Goal: Information Seeking & Learning: Find specific fact

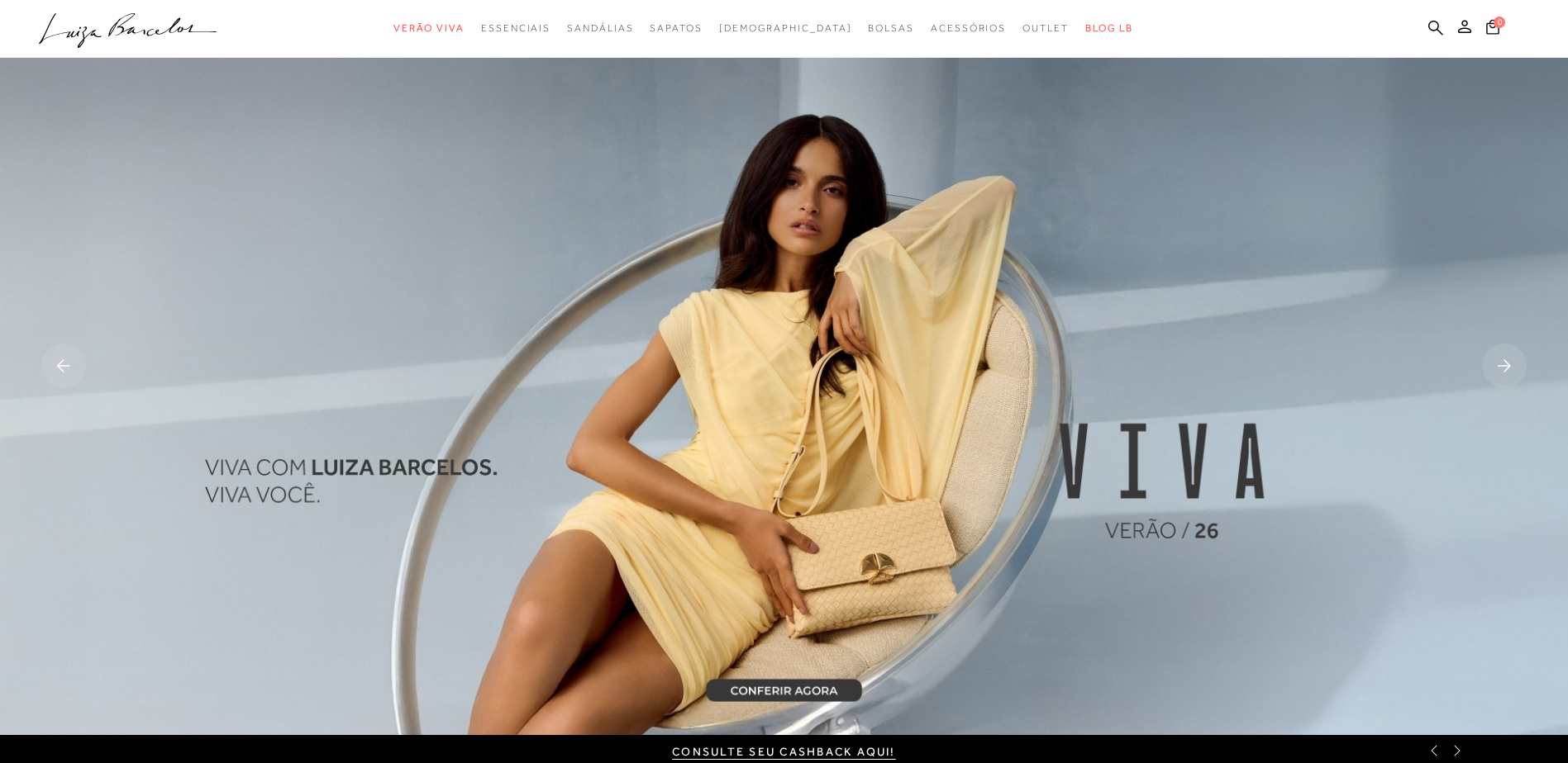
drag, startPoint x: 1435, startPoint y: 25, endPoint x: 1349, endPoint y: 45, distance: 88.3
click at [1435, 25] on icon at bounding box center [1435, 27] width 15 height 16
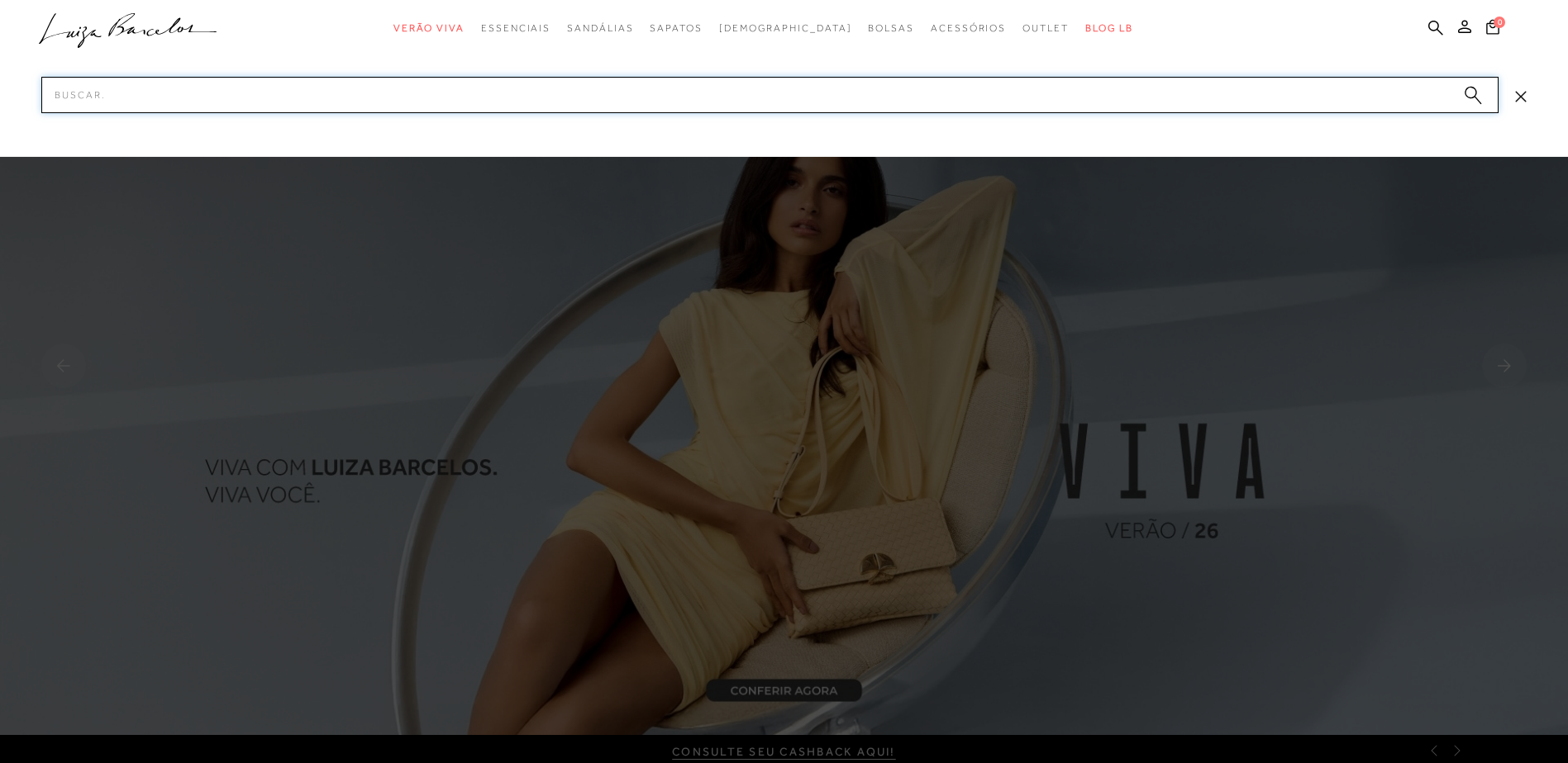
click at [334, 97] on input "Pesquisar" at bounding box center [770, 95] width 1457 height 37
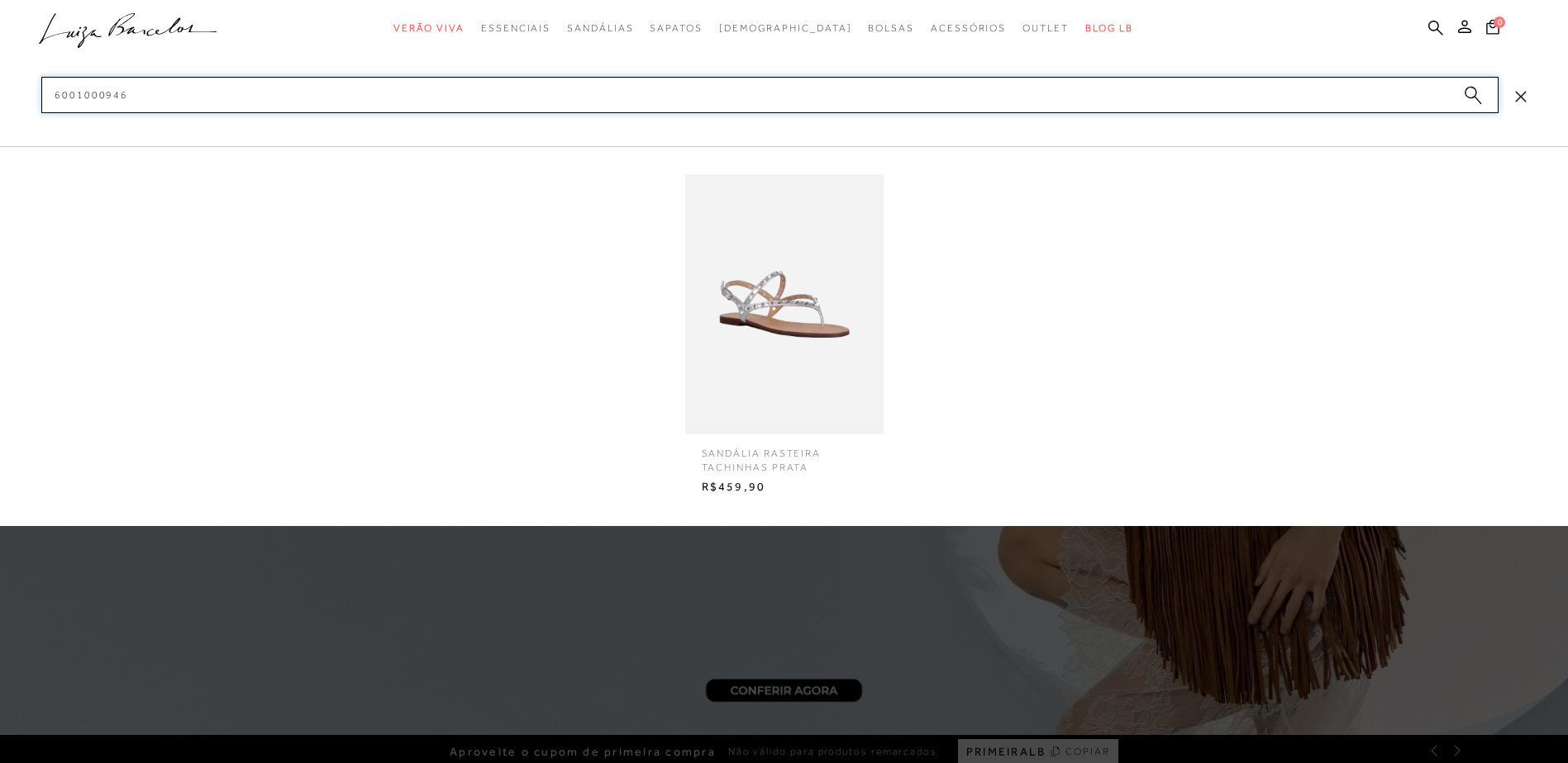
type input "6001000946"
click at [785, 307] on img at bounding box center [784, 304] width 198 height 260
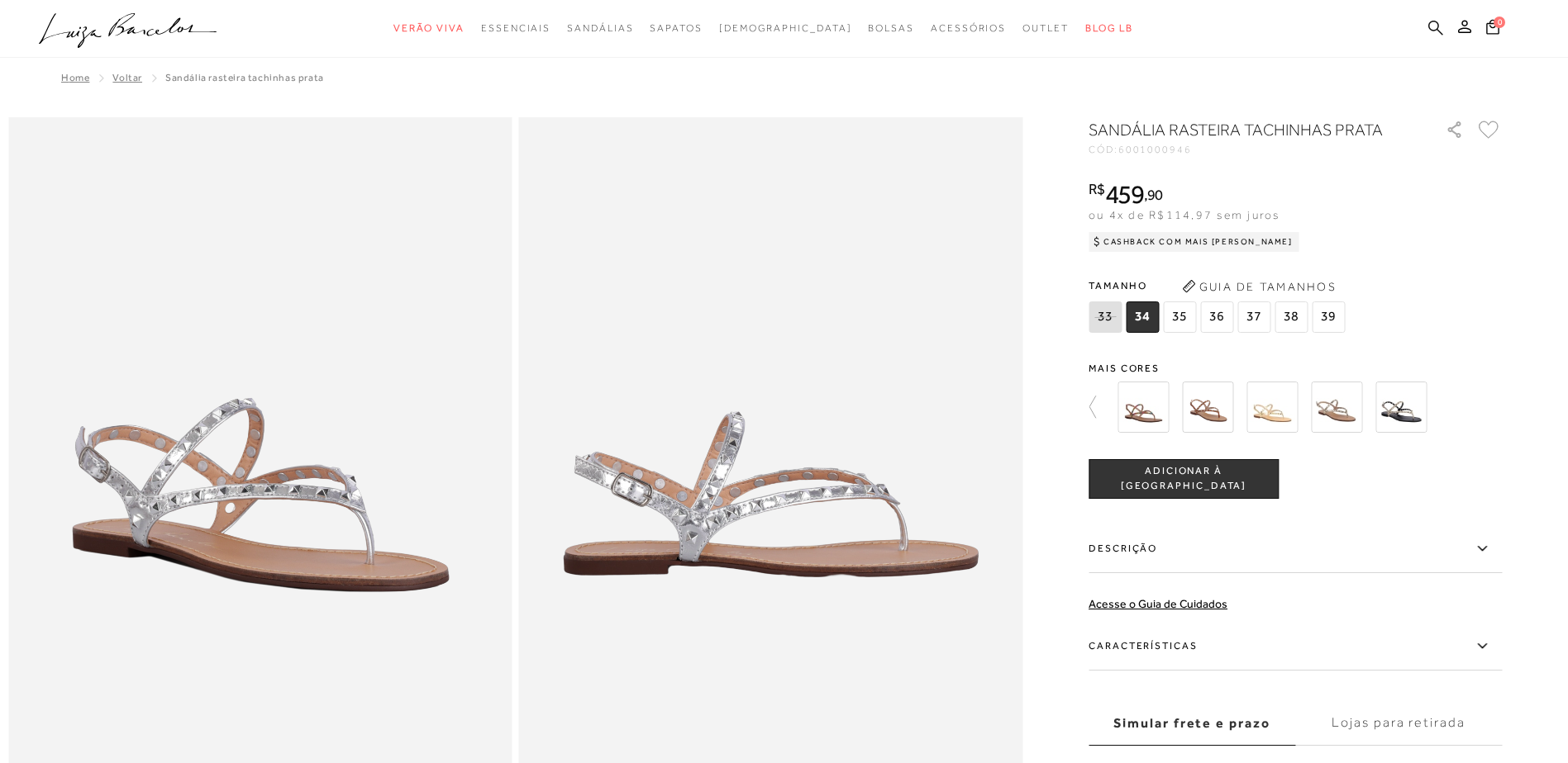
click at [1431, 25] on icon at bounding box center [1435, 27] width 15 height 16
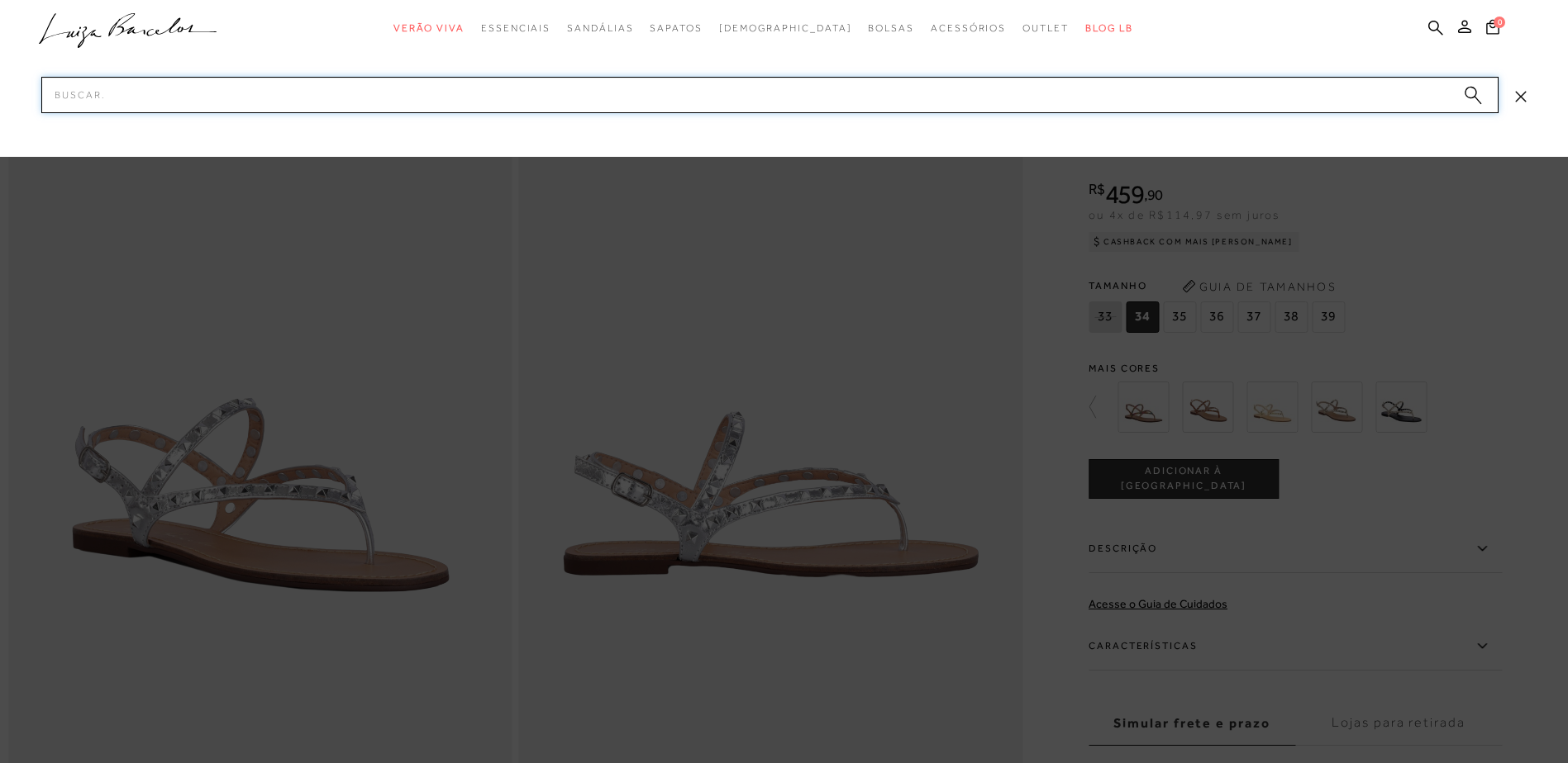
click at [346, 84] on input "Pesquisar" at bounding box center [770, 95] width 1457 height 37
paste input "60010009-40"
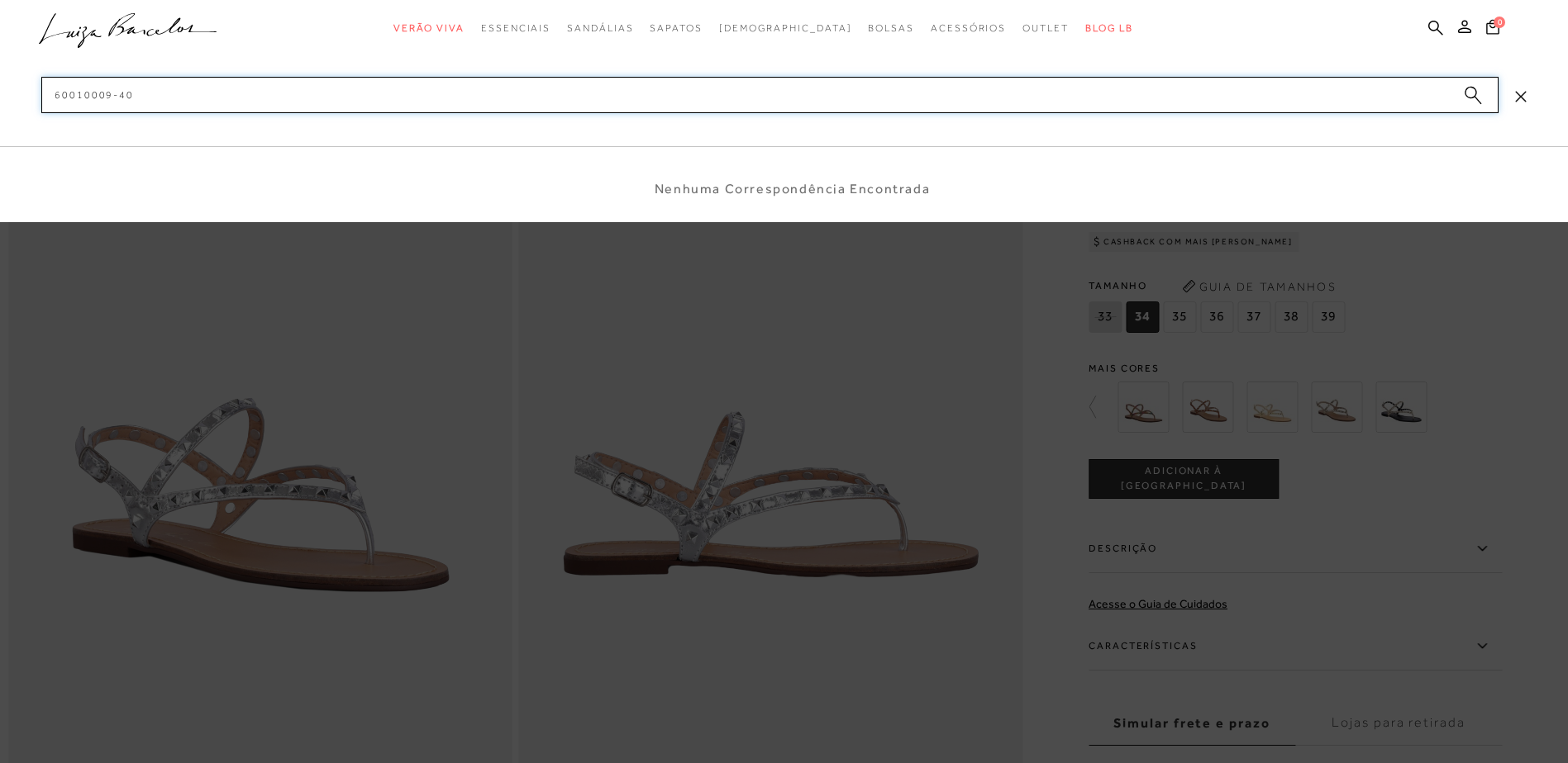
type input "6001000940"
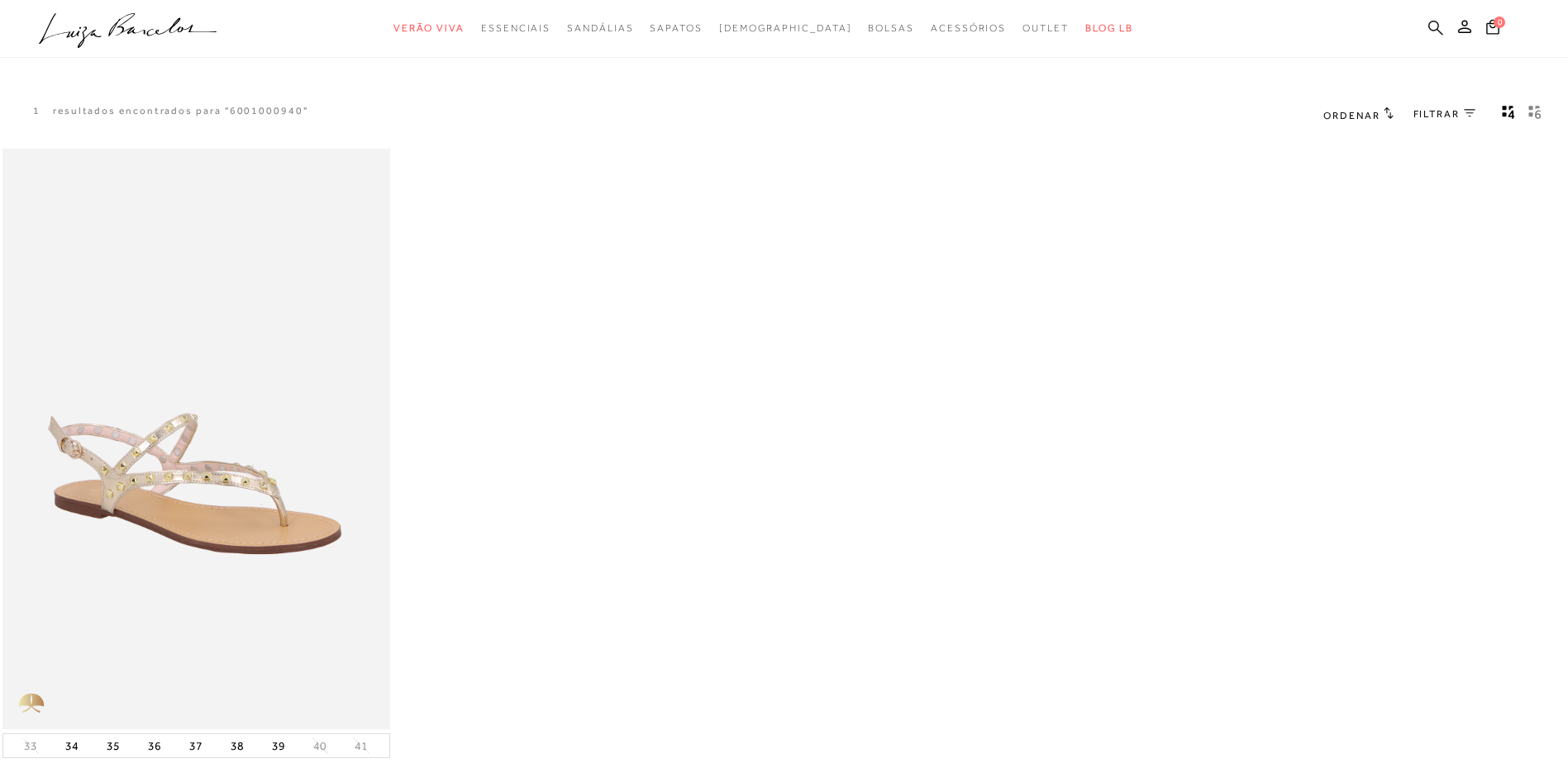
click at [1432, 26] on icon at bounding box center [1435, 27] width 15 height 16
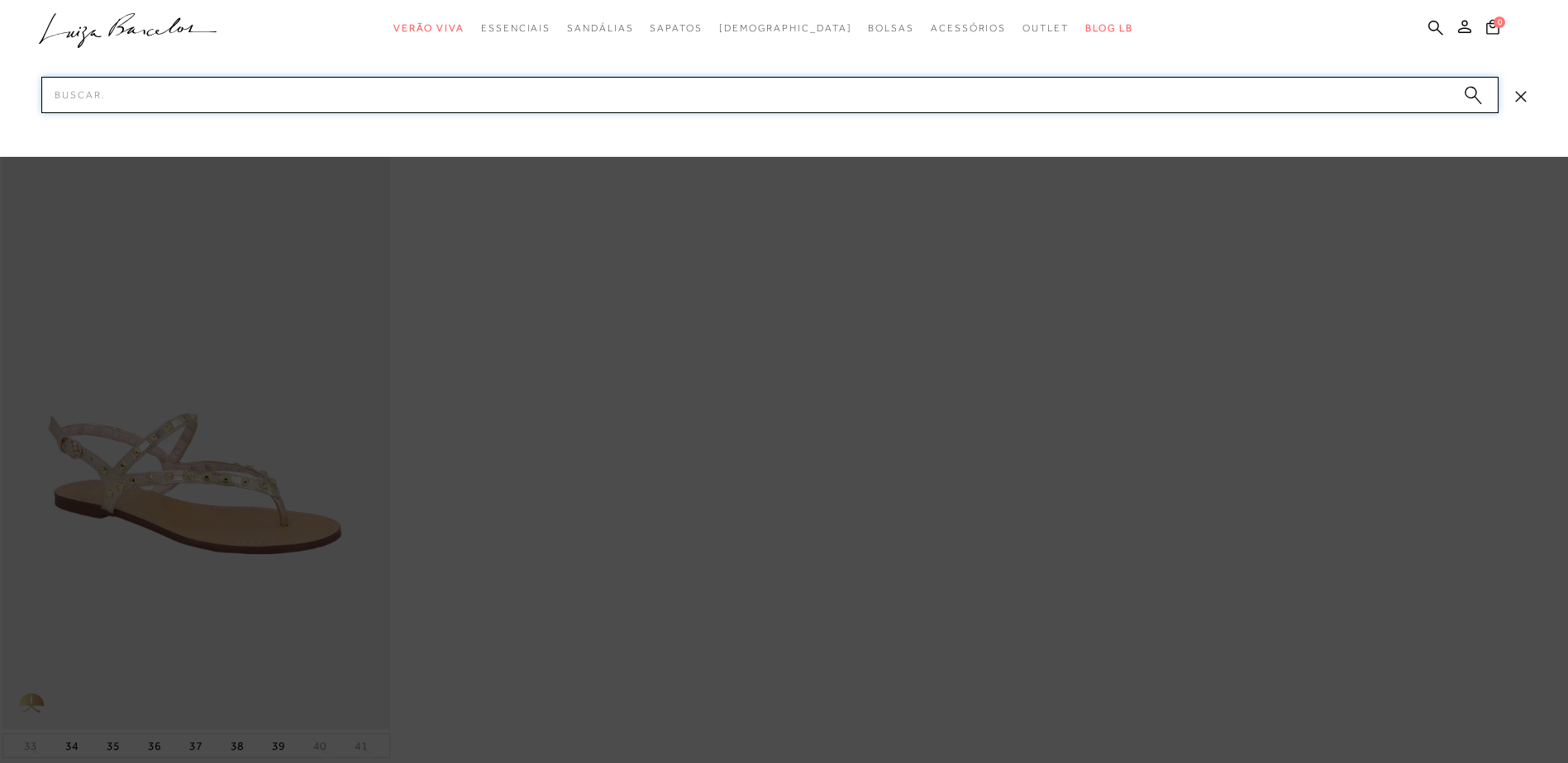
click at [334, 93] on input "Pesquisar" at bounding box center [770, 95] width 1457 height 37
paste input "14110005-1"
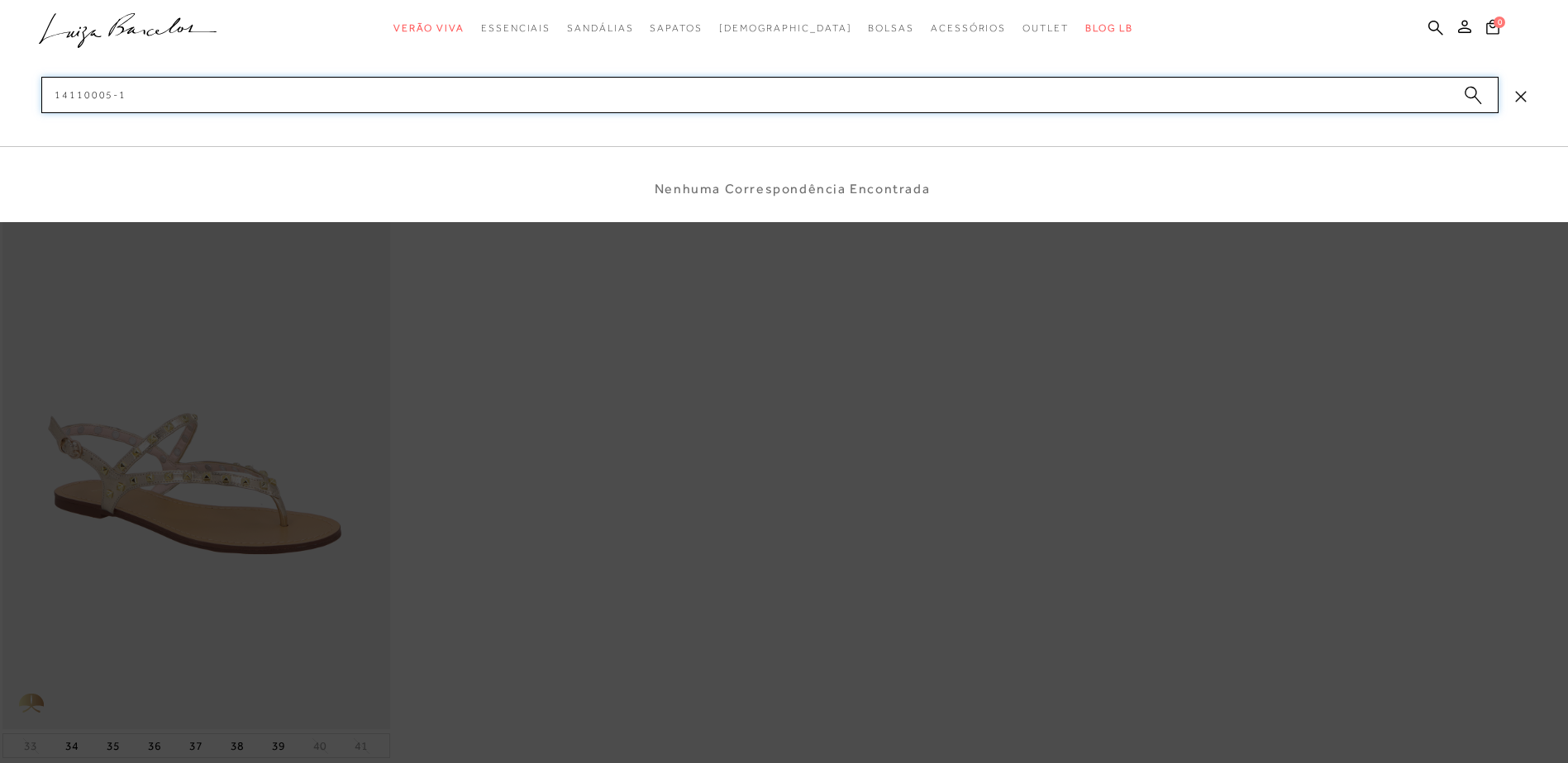
click at [114, 91] on input "14110005-1" at bounding box center [770, 95] width 1457 height 37
click at [164, 89] on input "141100051" at bounding box center [770, 95] width 1457 height 37
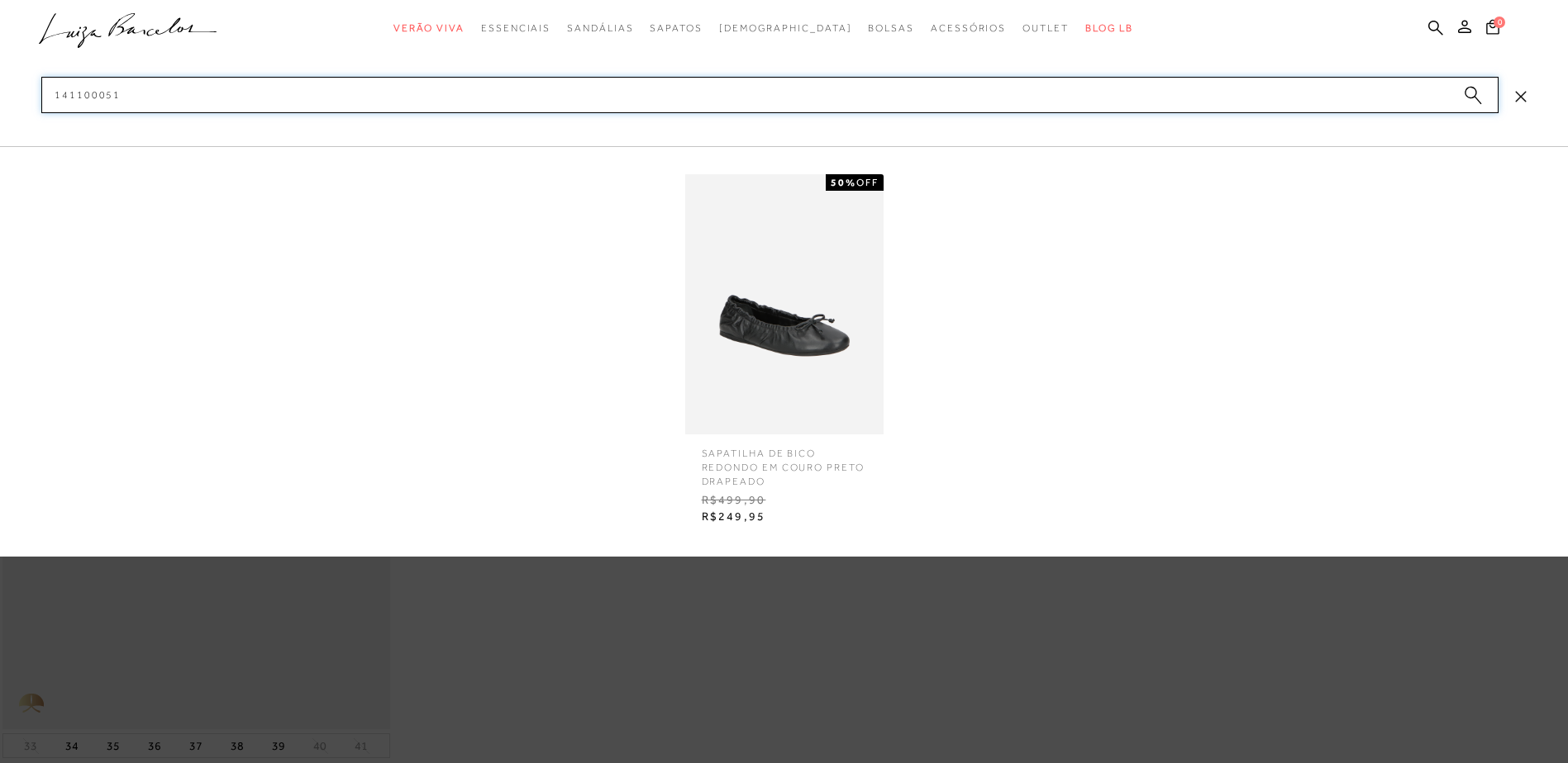
type input "141100051"
click at [790, 347] on img at bounding box center [784, 304] width 198 height 260
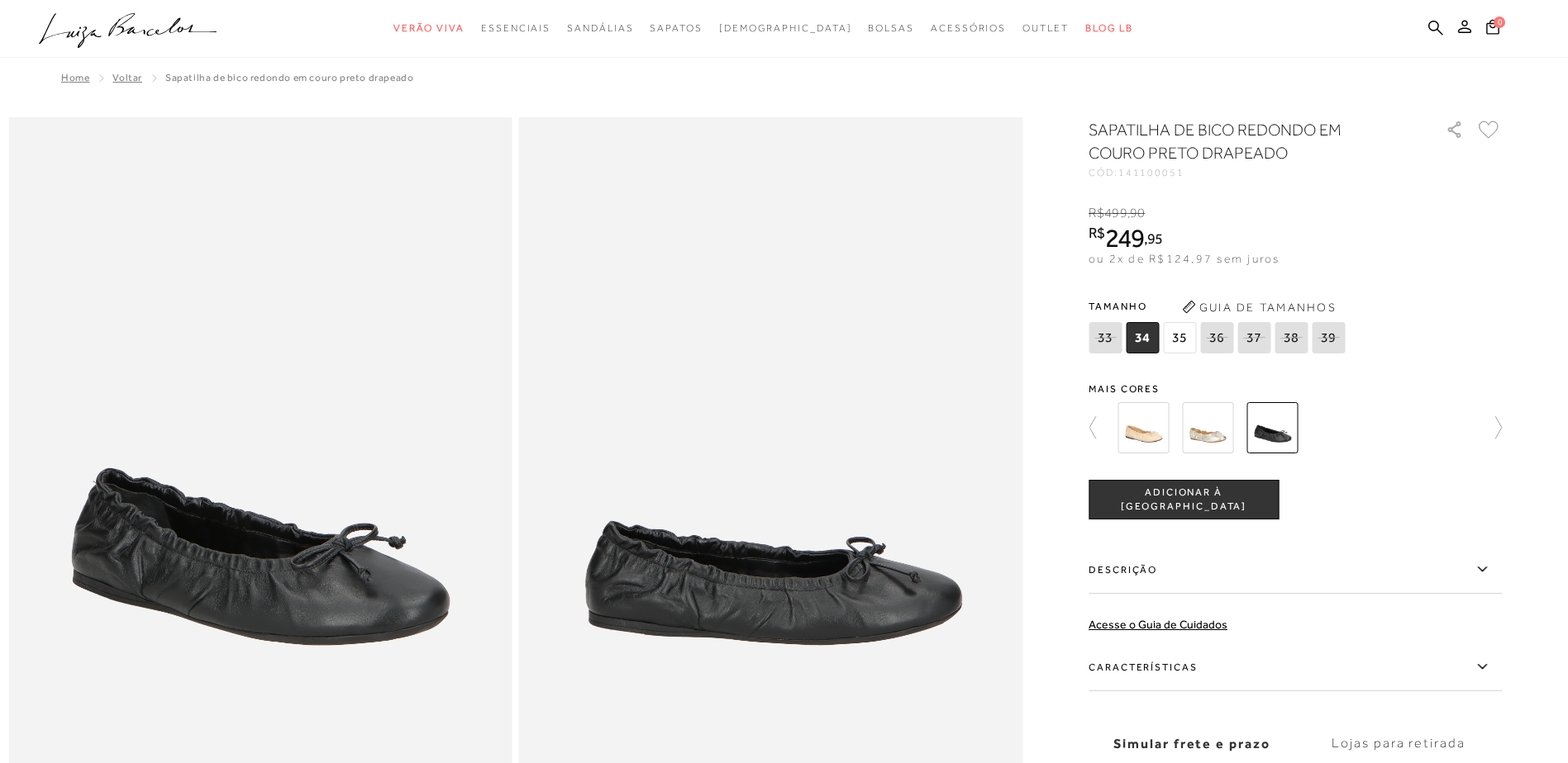
scroll to position [82, 0]
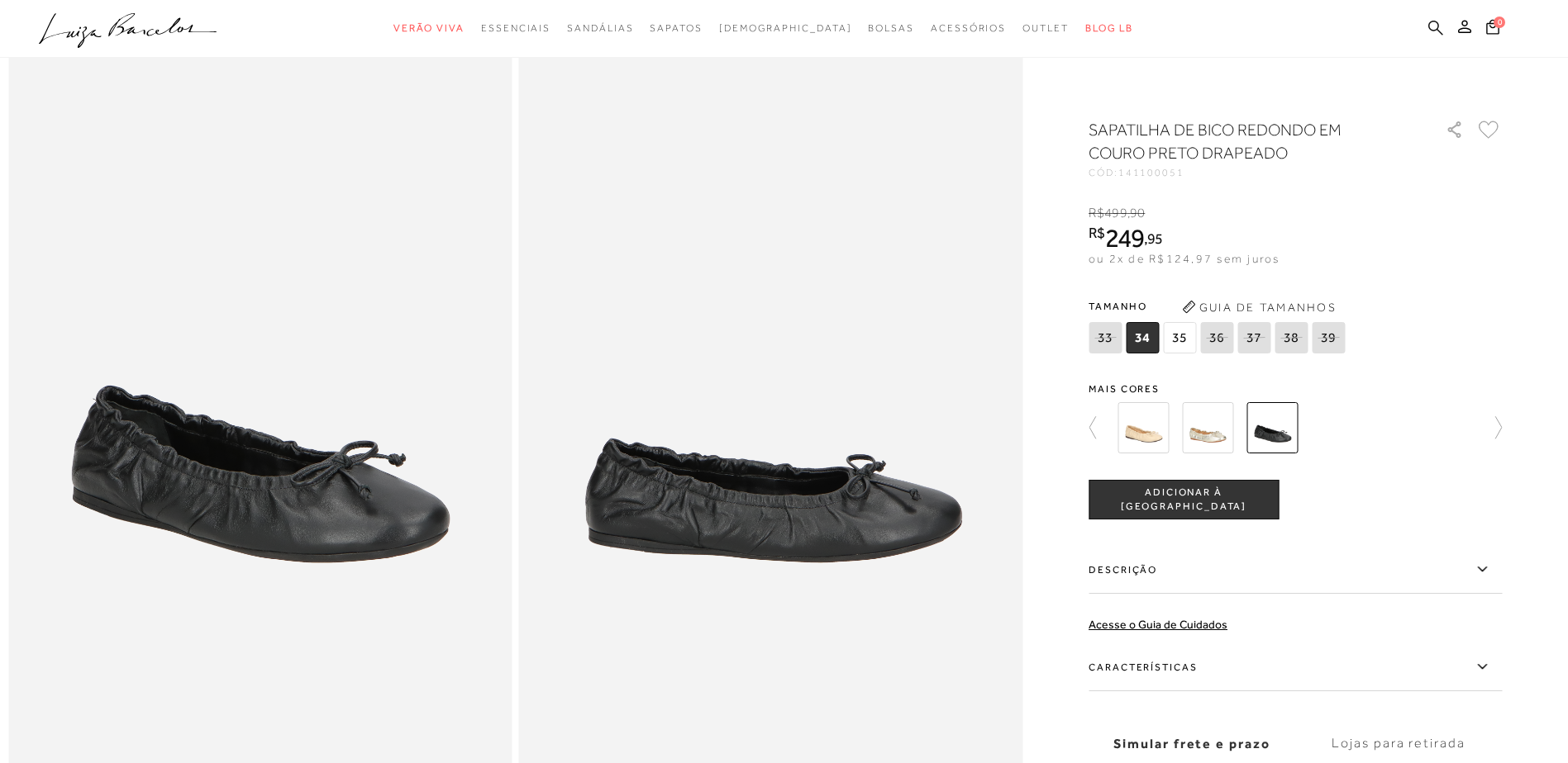
click at [1431, 21] on icon at bounding box center [1435, 27] width 15 height 15
click at [1431, 30] on icon at bounding box center [1435, 27] width 15 height 16
click at [1435, 22] on icon at bounding box center [1435, 27] width 15 height 15
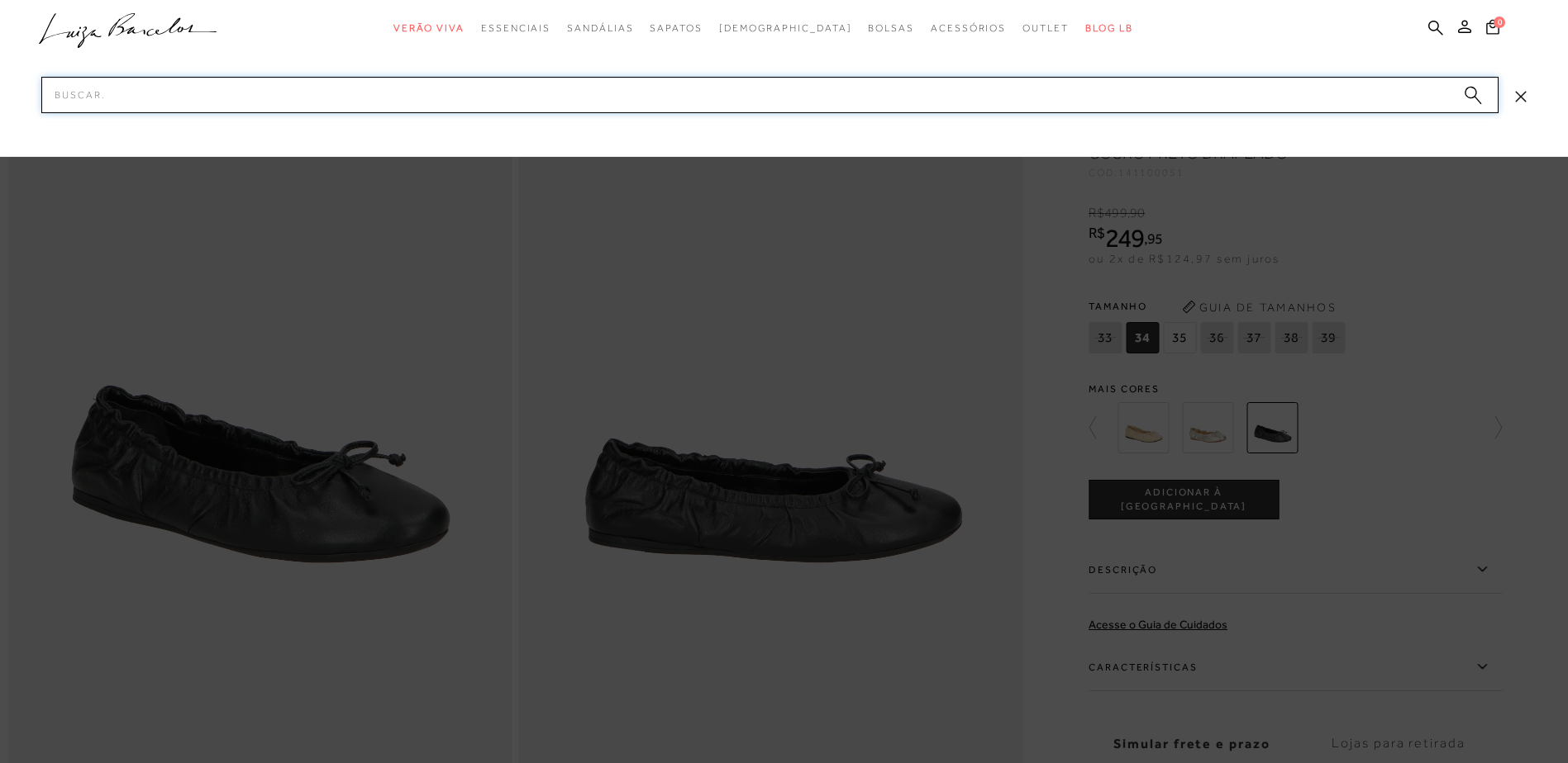
click at [1056, 92] on input "Pesquisar" at bounding box center [770, 95] width 1457 height 37
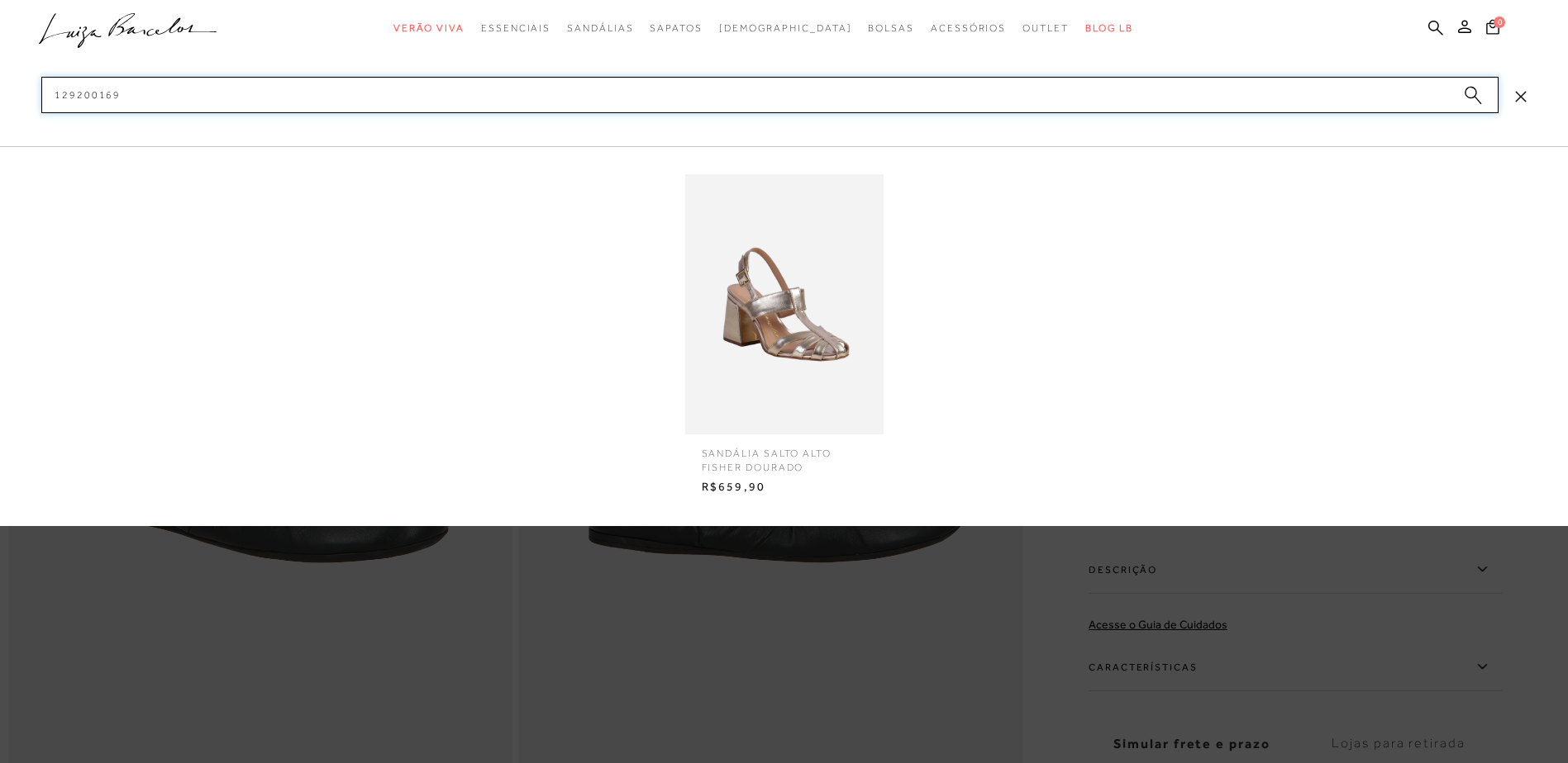
type input "129200169"
click at [762, 294] on img at bounding box center [784, 304] width 198 height 260
